Goal: Task Accomplishment & Management: Use online tool/utility

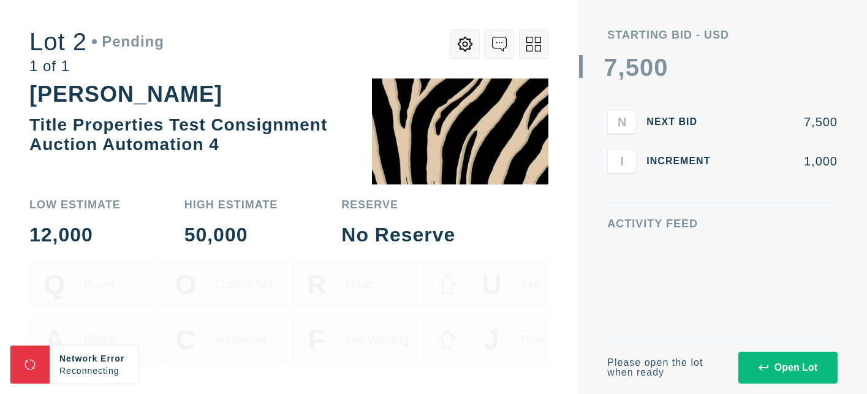
click at [776, 369] on div "Open Lot" at bounding box center [787, 367] width 59 height 11
click at [777, 364] on div "Open Lot" at bounding box center [787, 367] width 59 height 11
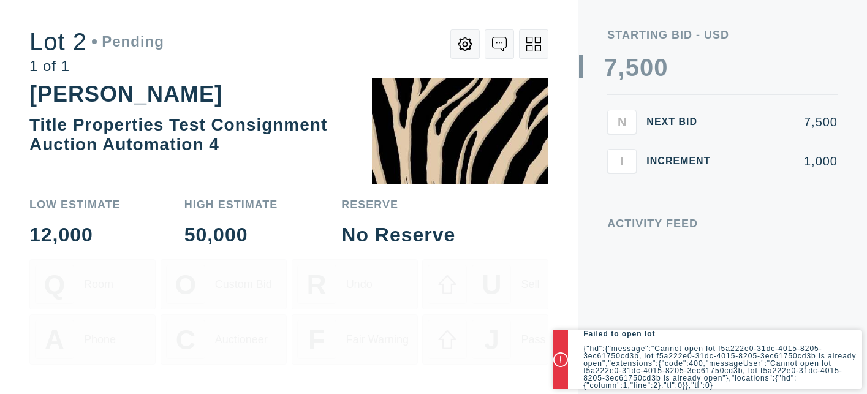
click at [490, 237] on div "Low Estimate 12,000 High Estimate 50,000 Reserve No Reserve" at bounding box center [288, 221] width 519 height 45
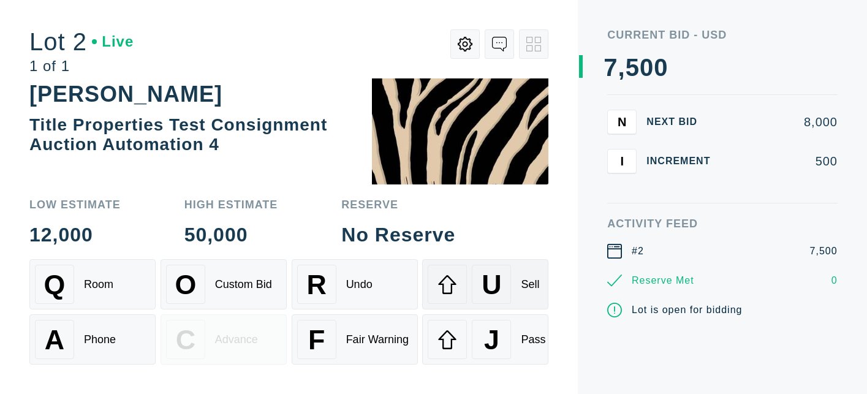
click at [529, 296] on div "U Sell" at bounding box center [485, 284] width 115 height 39
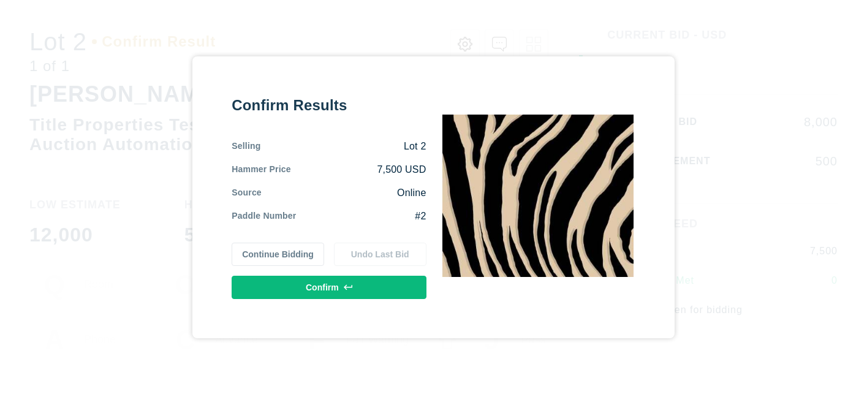
click at [331, 296] on button "Confirm" at bounding box center [329, 287] width 194 height 23
